Goal: Task Accomplishment & Management: Use online tool/utility

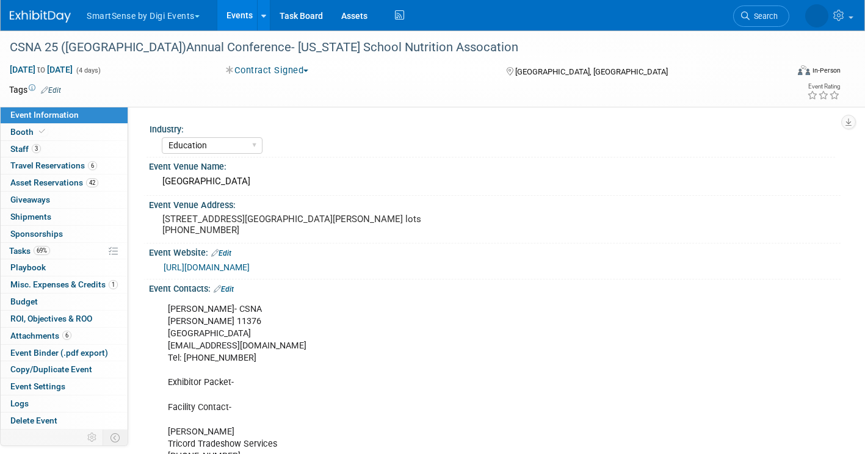
select select "Education"
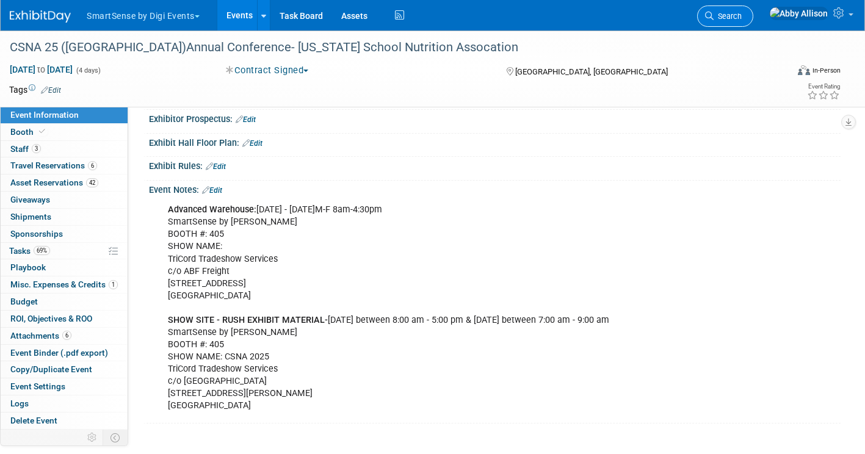
click at [742, 15] on span "Search" at bounding box center [728, 16] width 28 height 9
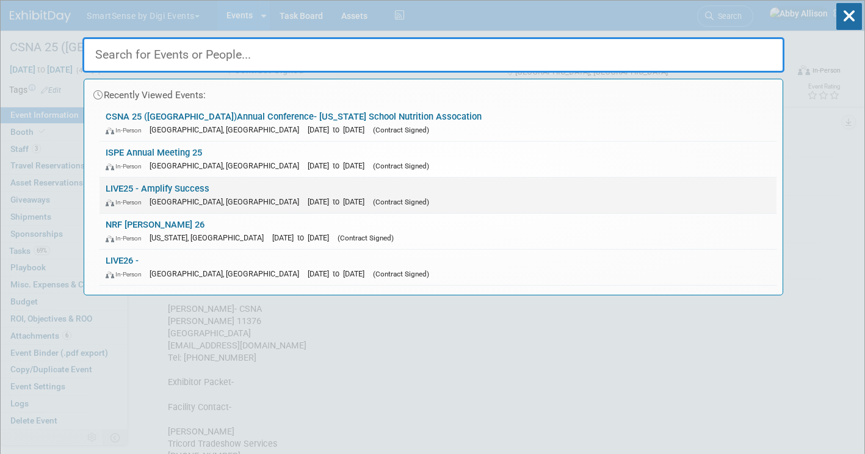
click at [176, 198] on span "[GEOGRAPHIC_DATA], [GEOGRAPHIC_DATA]" at bounding box center [228, 201] width 156 height 9
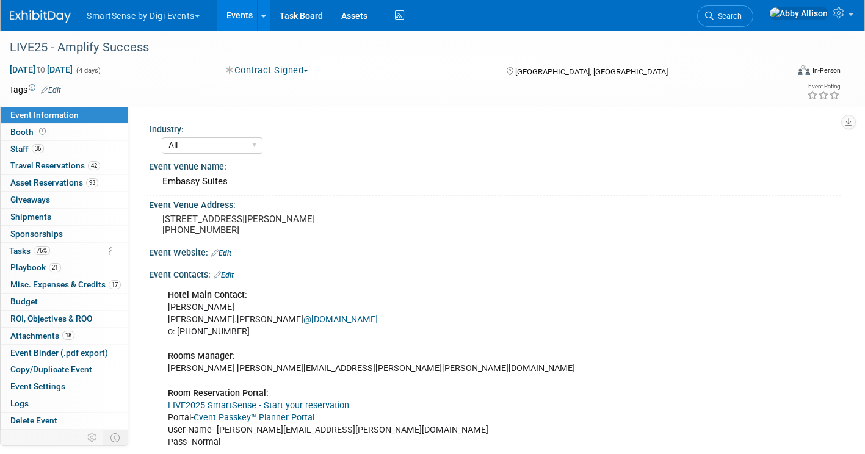
select select "All"
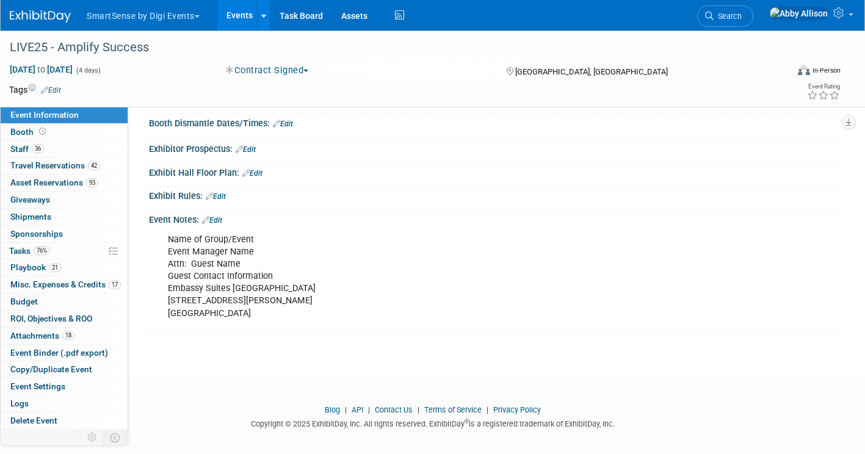
scroll to position [1312, 0]
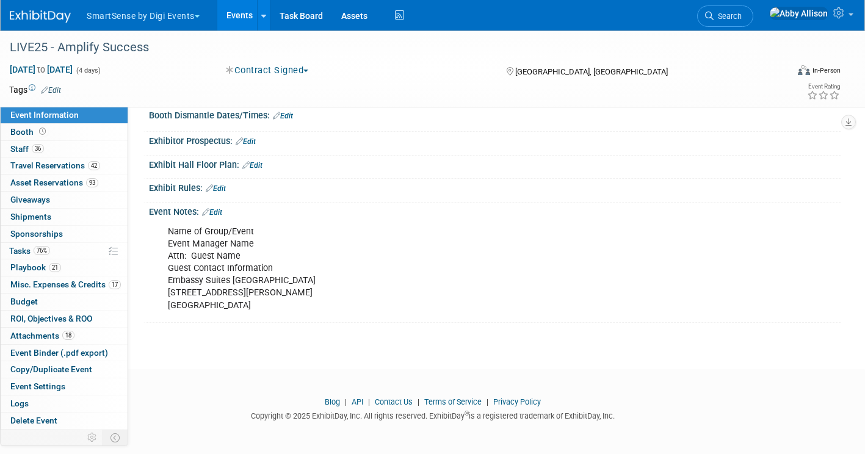
drag, startPoint x: 254, startPoint y: 307, endPoint x: 162, endPoint y: 237, distance: 115.9
click at [162, 237] on div "Name of Group/Event Event Manager Name Attn: Guest Name Guest Contact Informati…" at bounding box center [433, 269] width 548 height 98
copy div "Name of Group/Event Event Manager Name Attn: Guest Name Guest Contact Informati…"
click at [742, 19] on span "Search" at bounding box center [728, 16] width 28 height 9
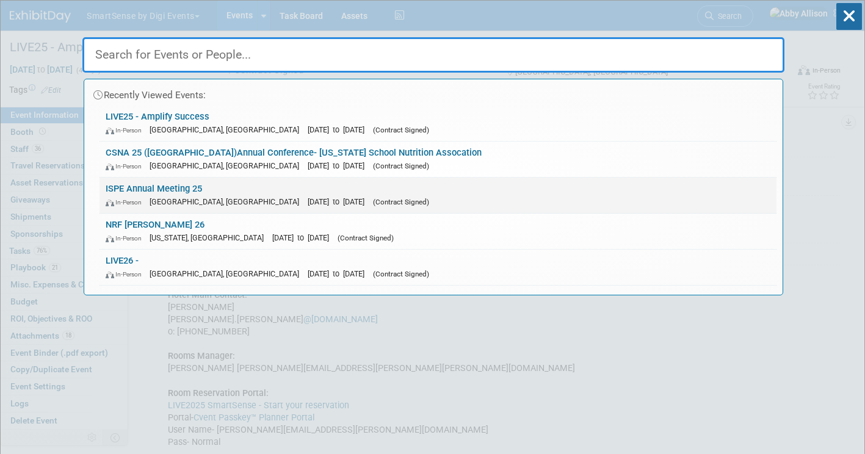
click at [224, 196] on div "In-Person Charlotte, NC Oct 26, 2025 to Oct 29, 2025 (Contract Signed)" at bounding box center [438, 201] width 665 height 13
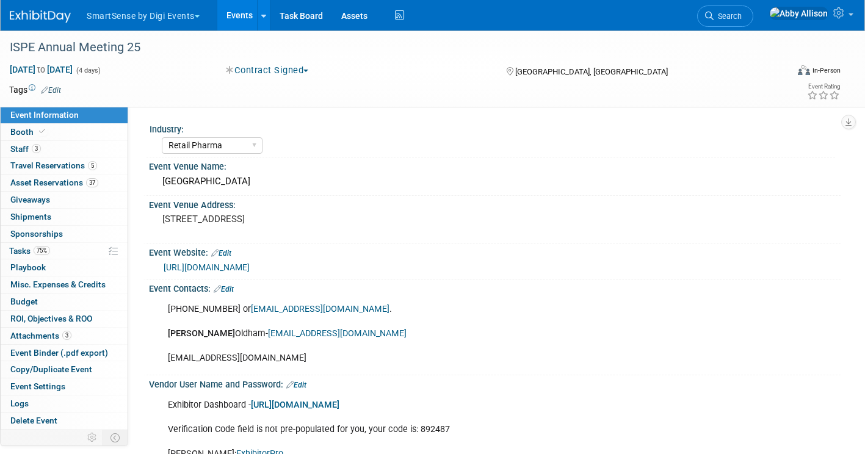
select select "Retail Pharma"
click at [46, 161] on span "Travel Reservations 5" at bounding box center [53, 166] width 87 height 10
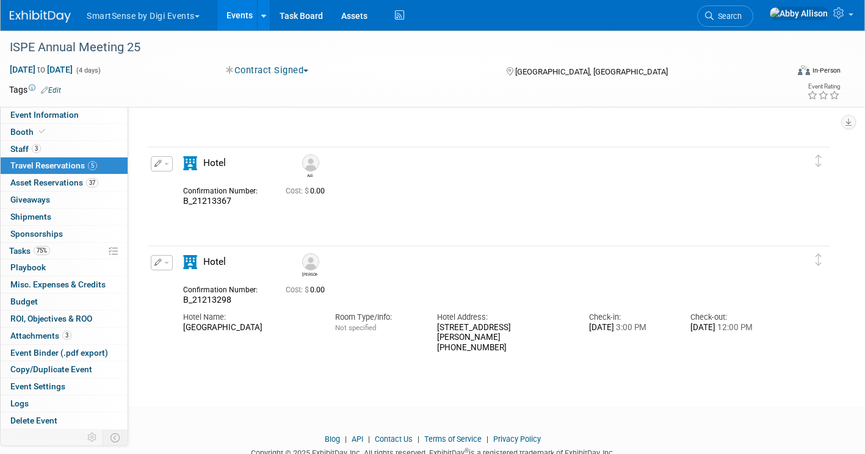
scroll to position [686, 0]
click at [64, 121] on link "Event Information" at bounding box center [64, 115] width 127 height 16
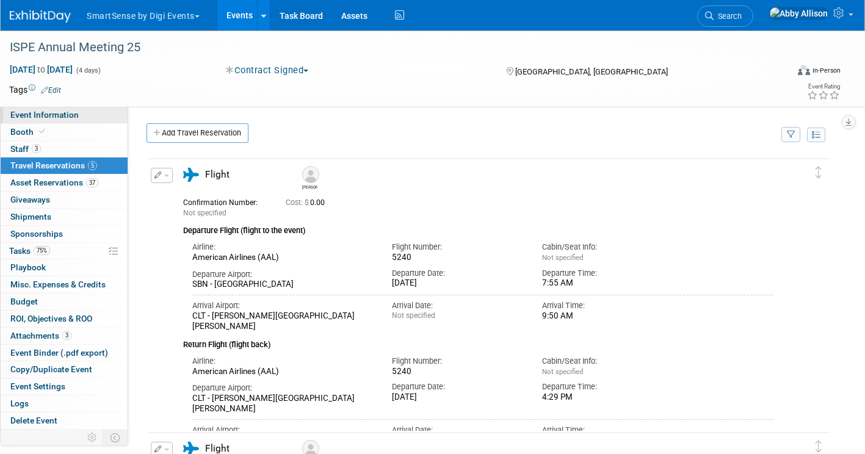
select select "Retail Pharma"
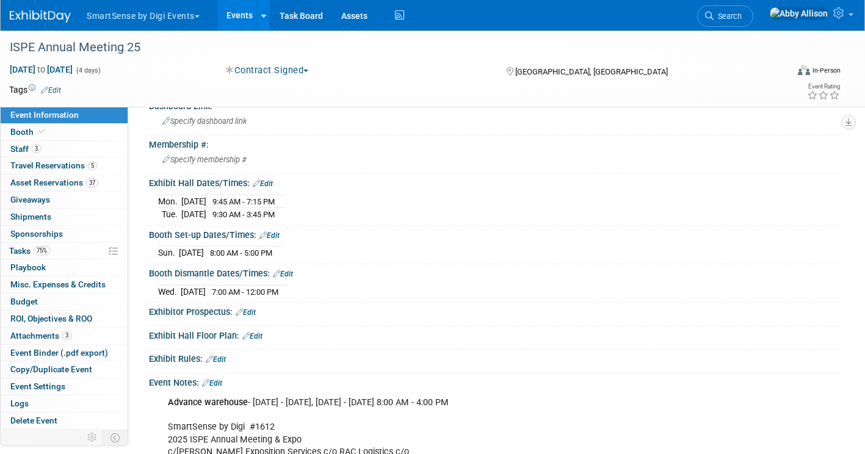
scroll to position [412, 0]
click at [714, 16] on icon at bounding box center [709, 16] width 9 height 9
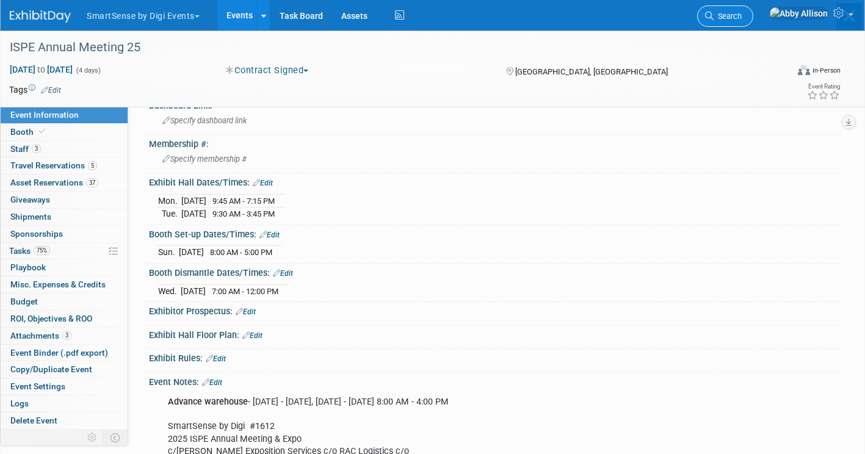
scroll to position [0, 0]
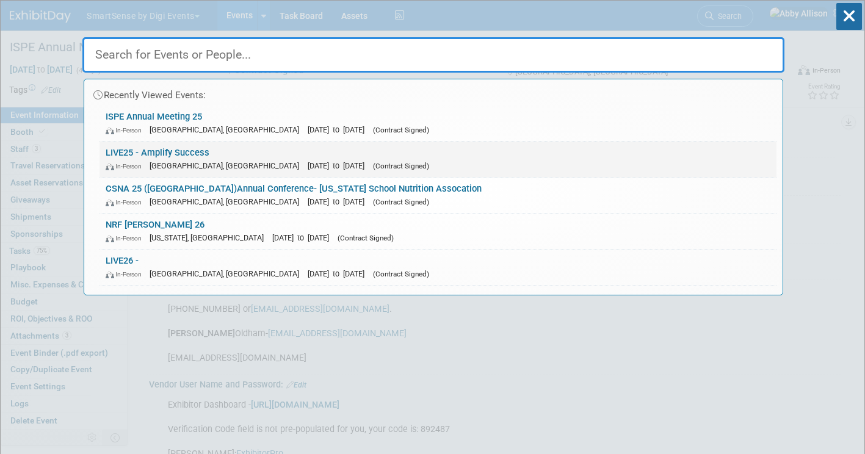
click at [228, 155] on link "LIVE25 - Amplify Success In-Person Nashville, TN Oct 21, 2025 to Oct 24, 2025 (…" at bounding box center [438, 159] width 677 height 35
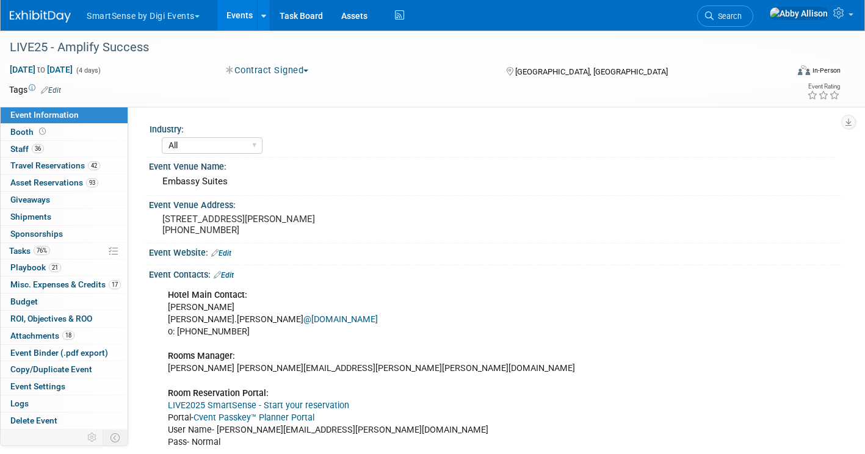
select select "All"
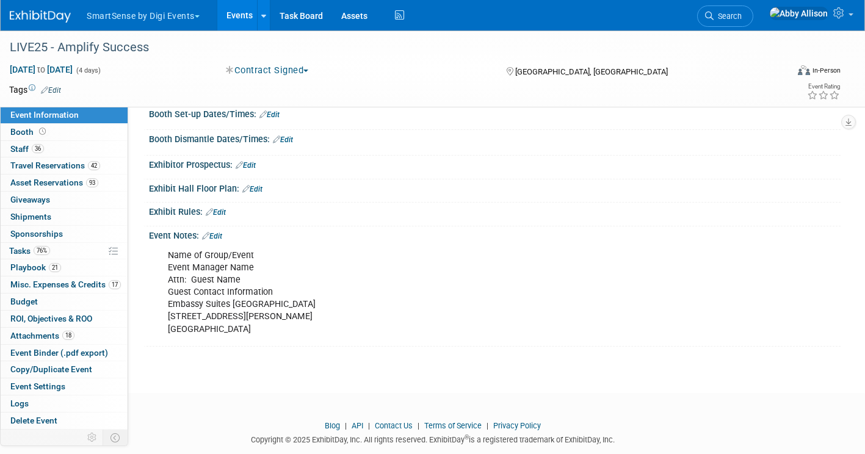
scroll to position [1312, 0]
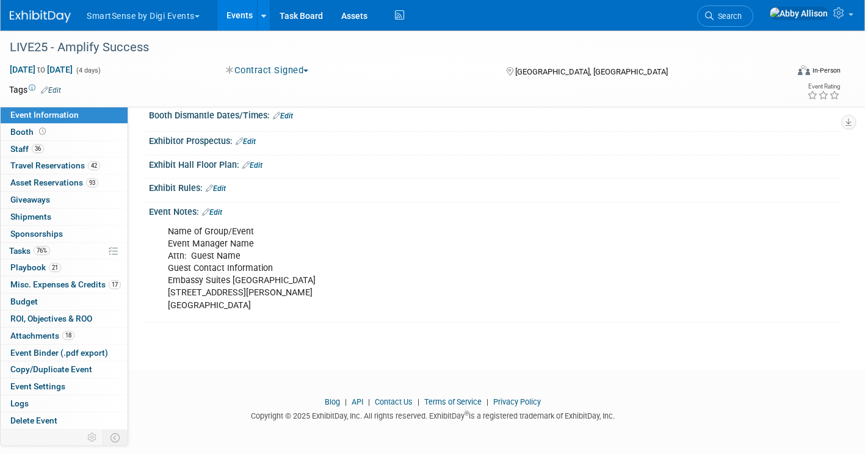
drag, startPoint x: 257, startPoint y: 311, endPoint x: 168, endPoint y: 230, distance: 120.2
click at [168, 230] on div "Name of Group/Event Event Manager Name Attn: Guest Name Guest Contact Informati…" at bounding box center [433, 269] width 548 height 98
copy div "Name of Group/Event Event Manager Name Attn: Guest Name Guest Contact Informati…"
click at [714, 13] on icon at bounding box center [709, 16] width 9 height 9
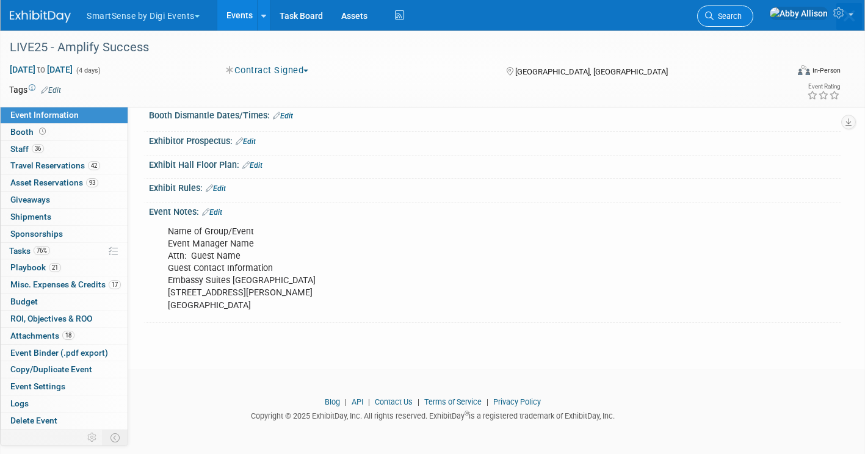
scroll to position [0, 0]
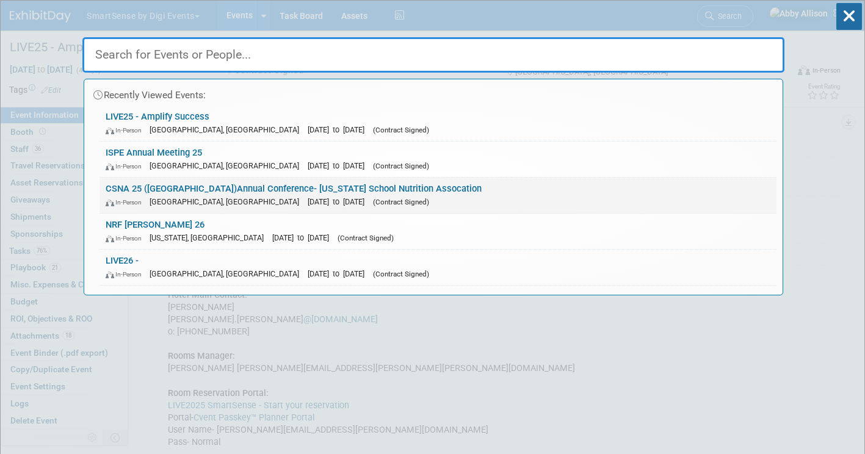
click at [308, 198] on span "[DATE] to [DATE]" at bounding box center [339, 201] width 63 height 9
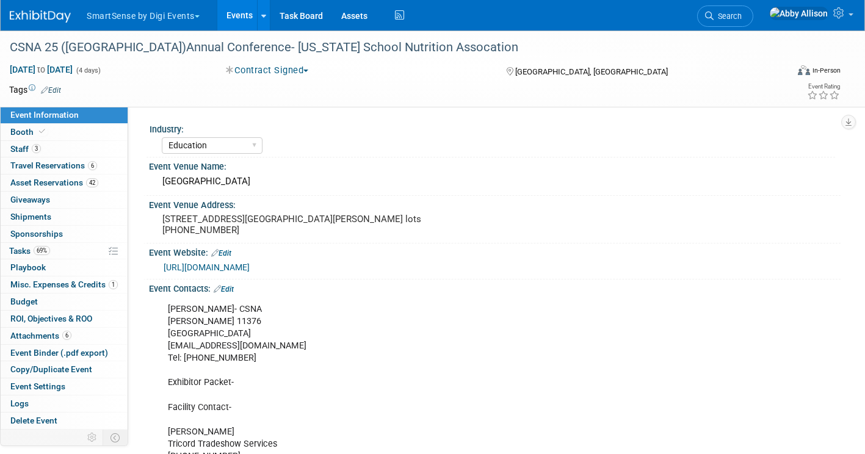
select select "Education"
click at [66, 183] on span "Asset Reservations 42" at bounding box center [54, 183] width 88 height 10
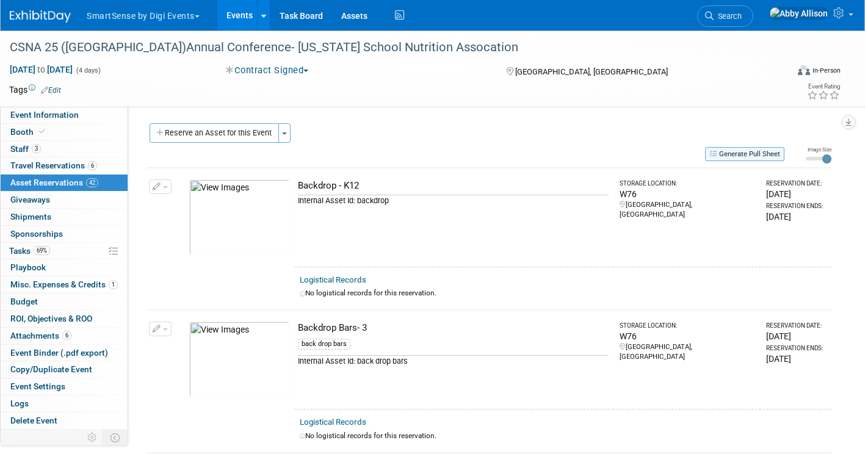
click at [767, 154] on button "Generate Pull Sheet" at bounding box center [744, 154] width 79 height 14
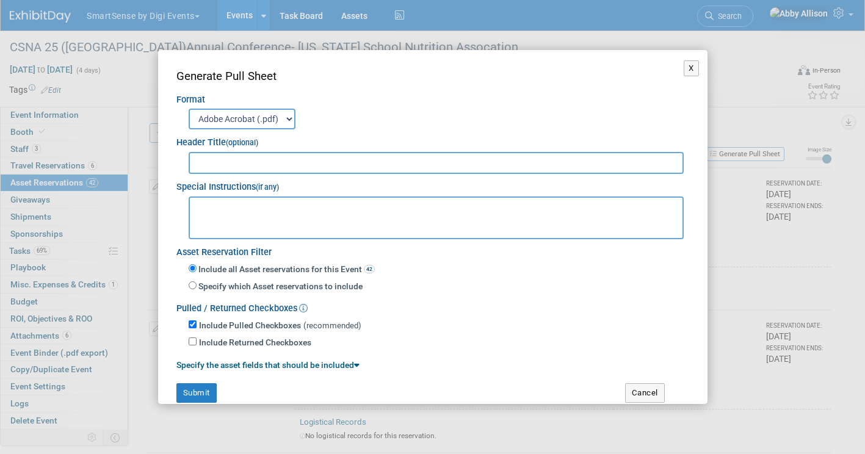
click at [260, 122] on select "Adobe Acrobat (.pdf) MS-Word (.docx)" at bounding box center [242, 119] width 107 height 21
select select "docx"
click at [189, 109] on select "Adobe Acrobat (.pdf) MS-Word (.docx)" at bounding box center [242, 119] width 107 height 21
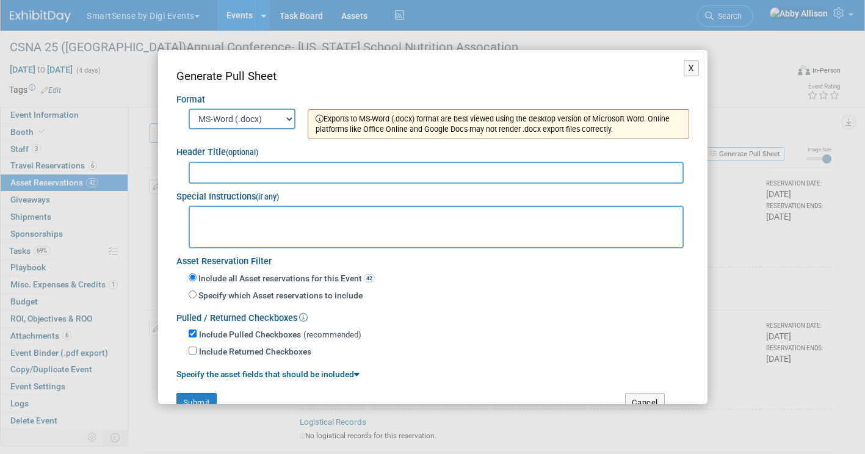
scroll to position [25, 0]
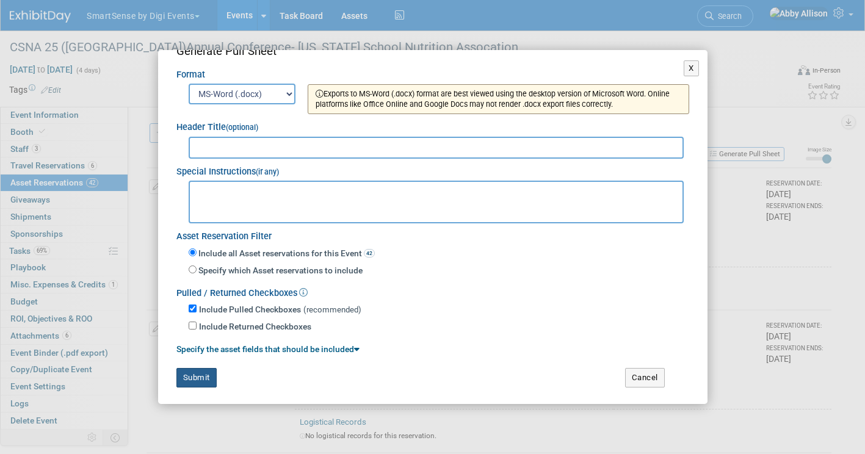
click at [197, 369] on button "Submit" at bounding box center [196, 378] width 40 height 20
